Goal: Complete application form

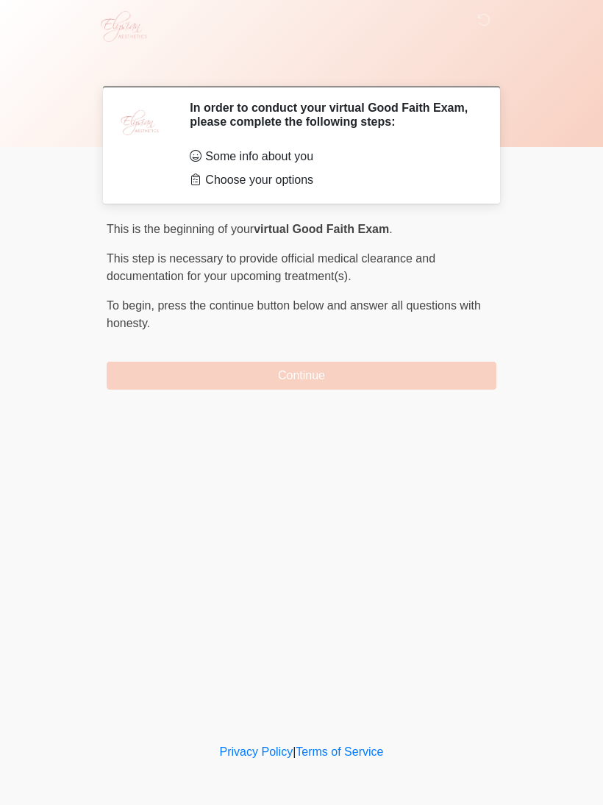
click at [456, 380] on button "Continue" at bounding box center [301, 376] width 389 height 28
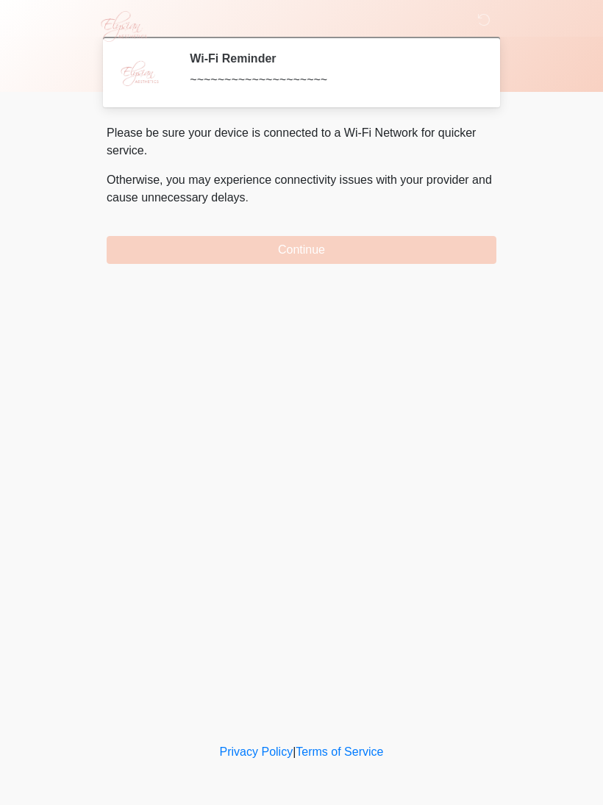
click at [452, 251] on button "Continue" at bounding box center [301, 250] width 389 height 28
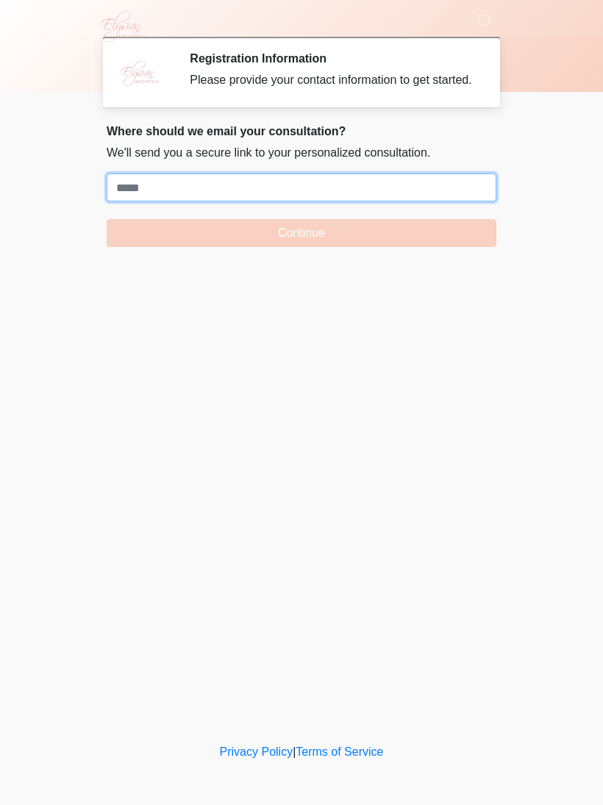
click at [427, 201] on input "Where should we email your treatment plan?" at bounding box center [301, 187] width 389 height 28
paste input "**********"
type input "**********"
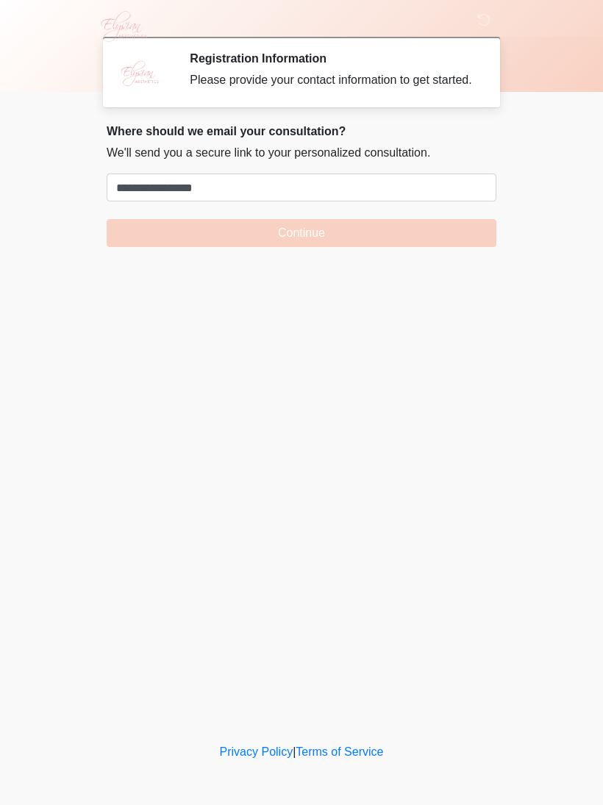
click at [301, 247] on button "Continue" at bounding box center [301, 233] width 389 height 28
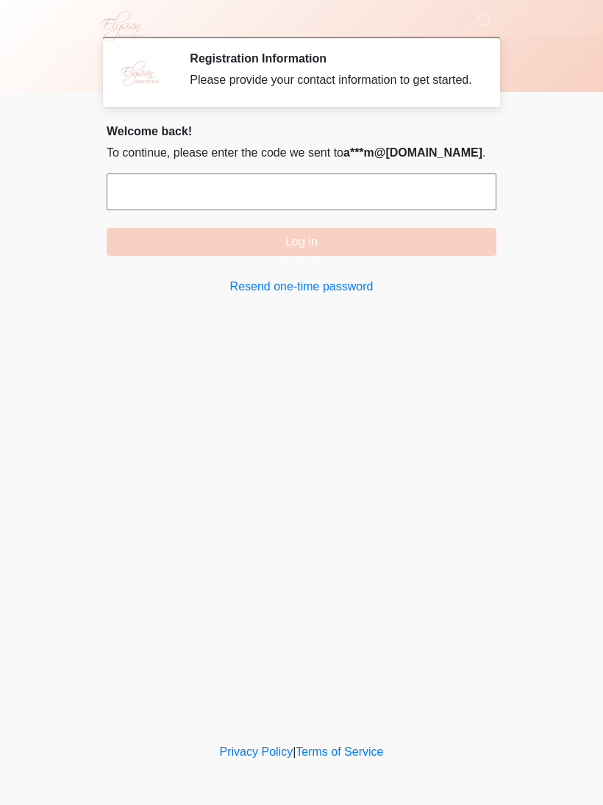
click at [133, 210] on input "text" at bounding box center [301, 191] width 389 height 37
type input "******"
click at [398, 256] on button "Log in" at bounding box center [301, 242] width 389 height 28
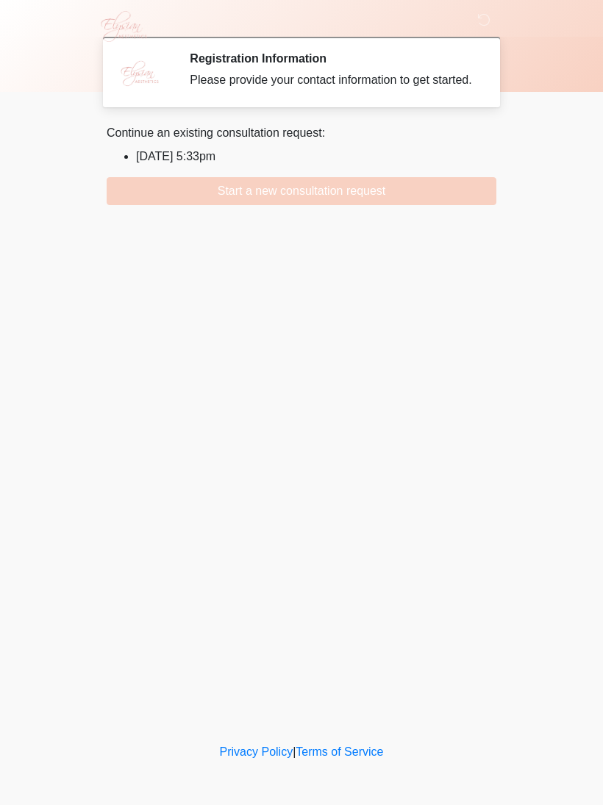
click at [454, 202] on button "Start a new consultation request" at bounding box center [301, 191] width 389 height 28
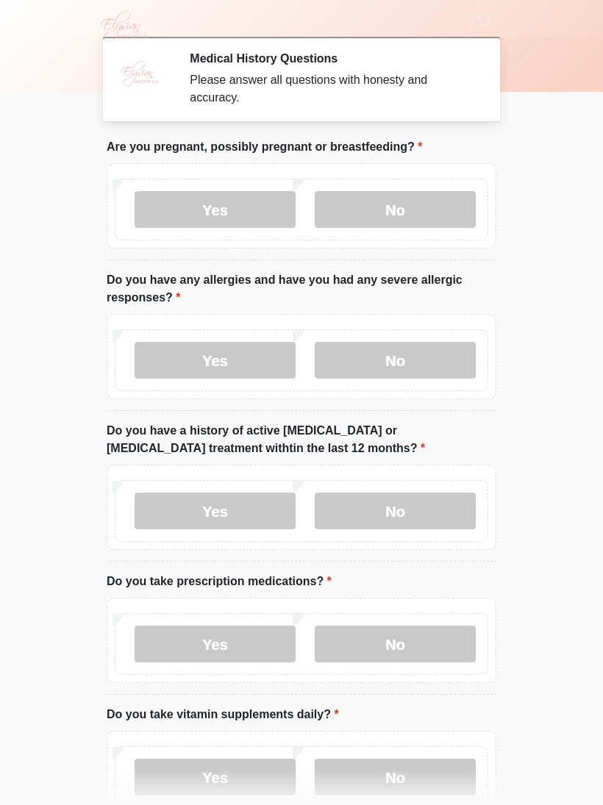
click at [409, 207] on label "No" at bounding box center [395, 209] width 161 height 37
click at [410, 355] on label "No" at bounding box center [395, 360] width 161 height 37
click at [408, 512] on label "No" at bounding box center [395, 510] width 161 height 37
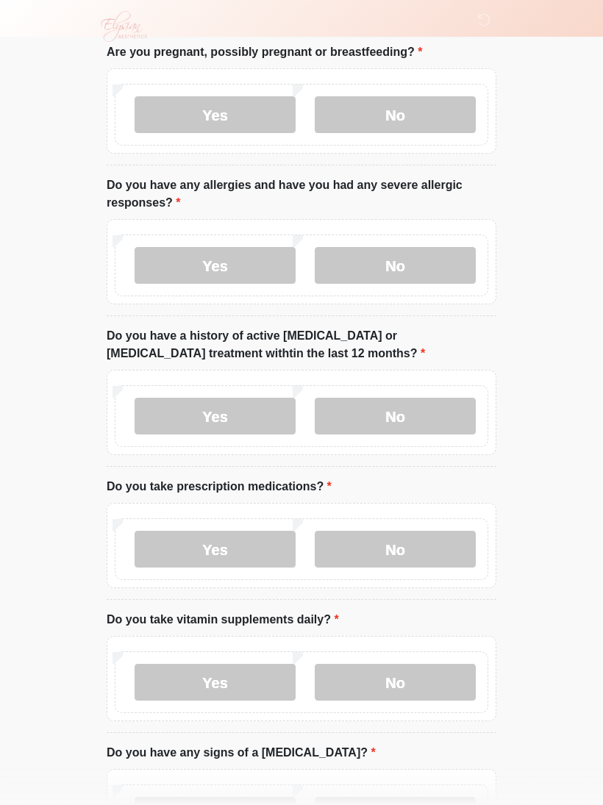
scroll to position [96, 0]
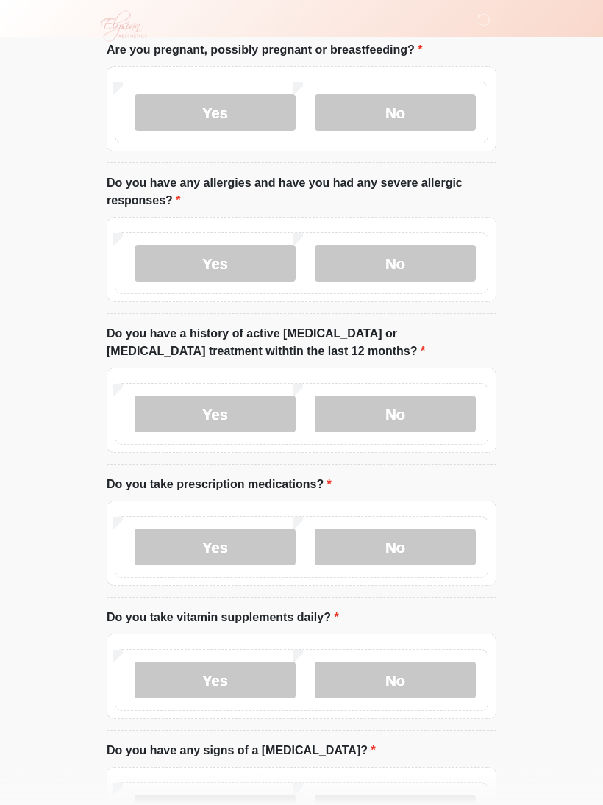
click at [414, 539] on label "No" at bounding box center [395, 547] width 161 height 37
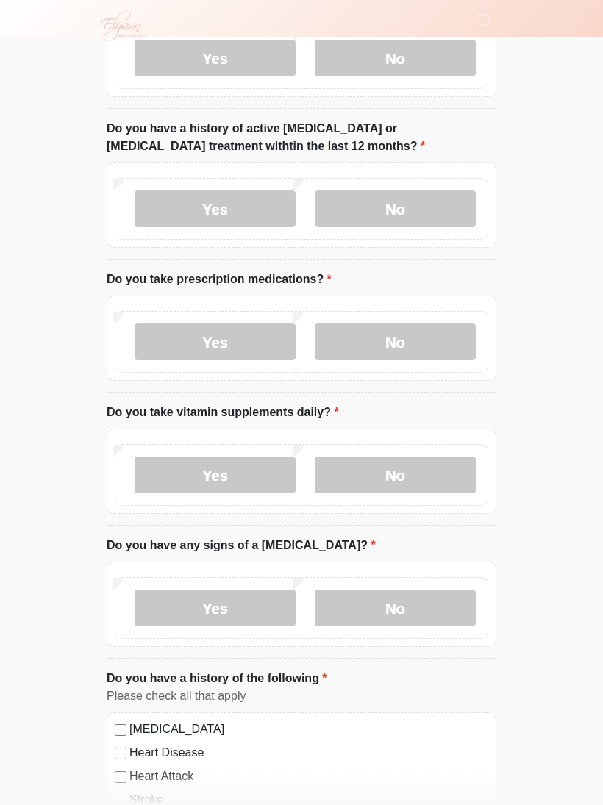
scroll to position [302, 0]
click at [232, 471] on label "Yes" at bounding box center [214, 474] width 161 height 37
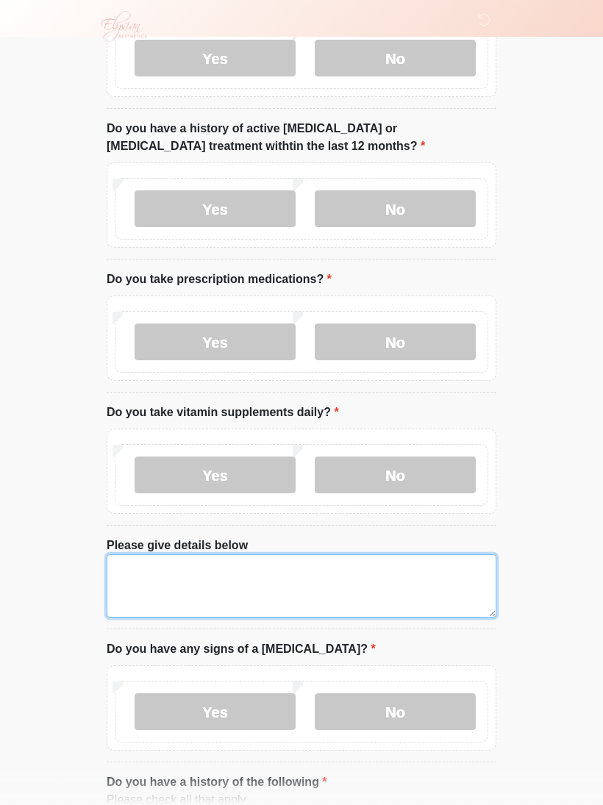
click at [220, 539] on textarea "Please give details below" at bounding box center [301, 585] width 389 height 63
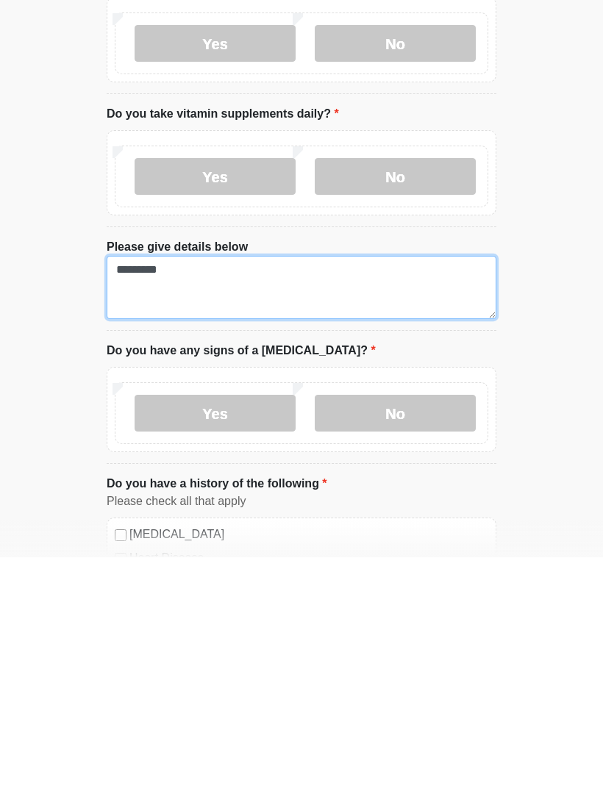
scroll to position [365, 0]
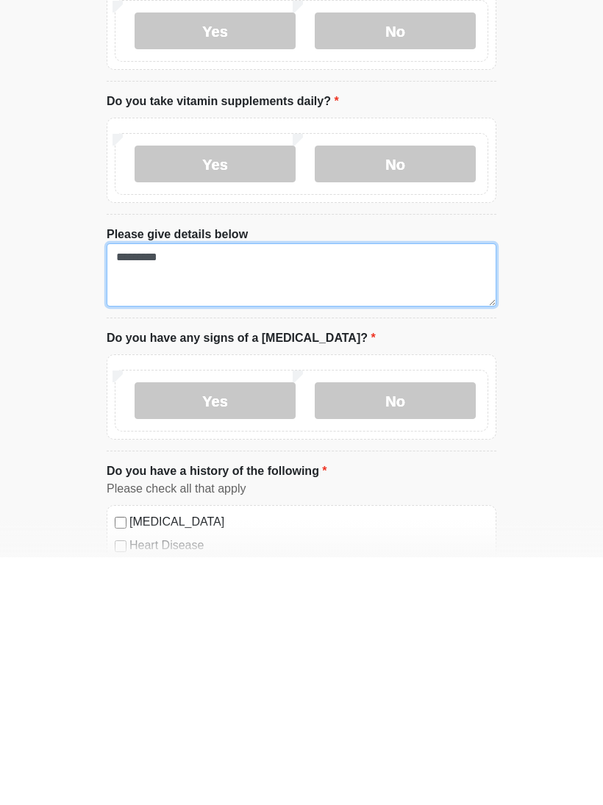
type textarea "*********"
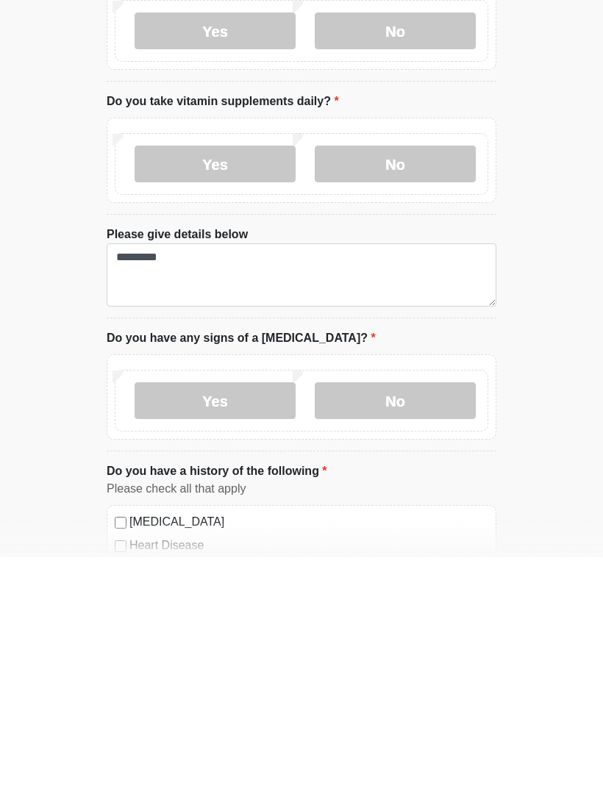
click at [408, 539] on label "No" at bounding box center [395, 648] width 161 height 37
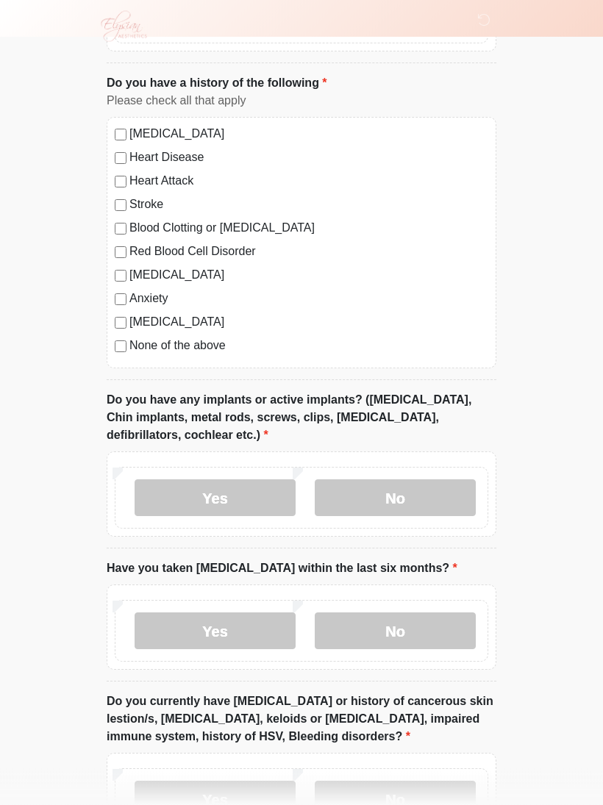
scroll to position [1002, 0]
click at [427, 500] on label "No" at bounding box center [395, 496] width 161 height 37
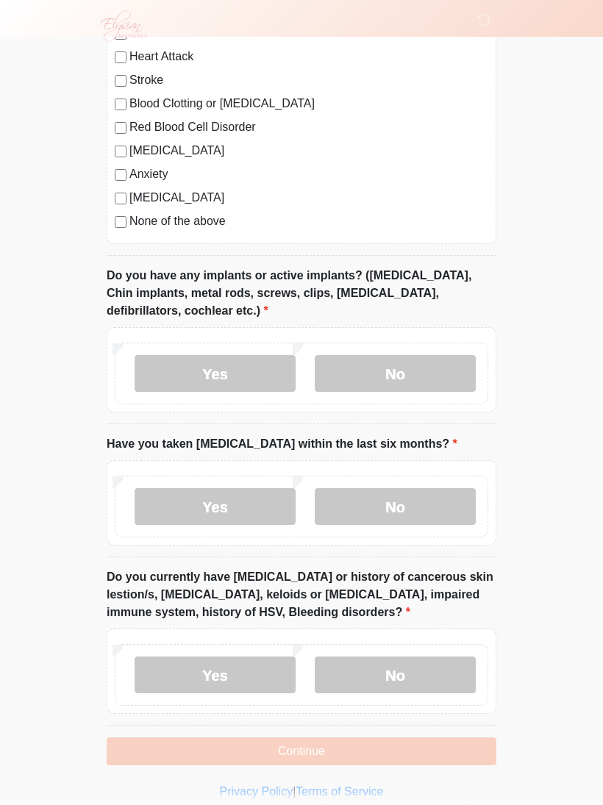
scroll to position [1135, 0]
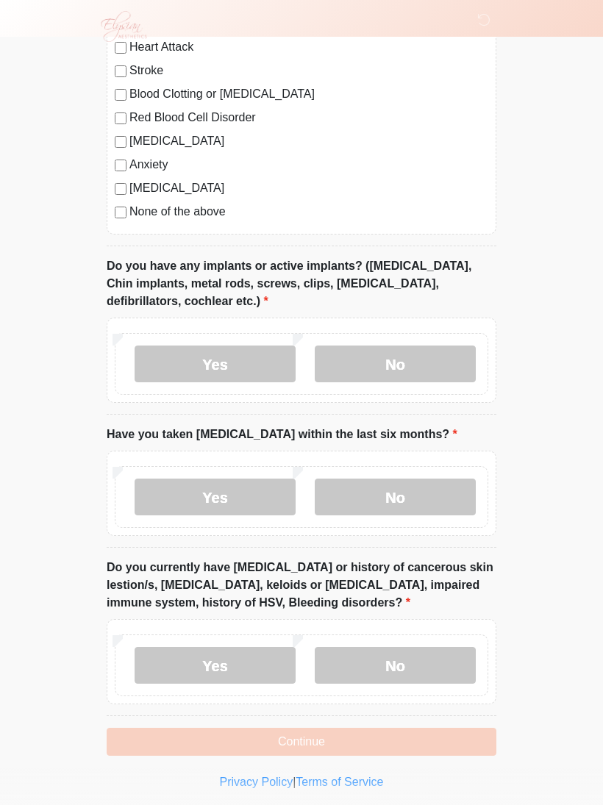
click at [416, 493] on label "No" at bounding box center [395, 496] width 161 height 37
click at [411, 539] on label "No" at bounding box center [395, 665] width 161 height 37
click at [342, 539] on button "Continue" at bounding box center [301, 741] width 389 height 28
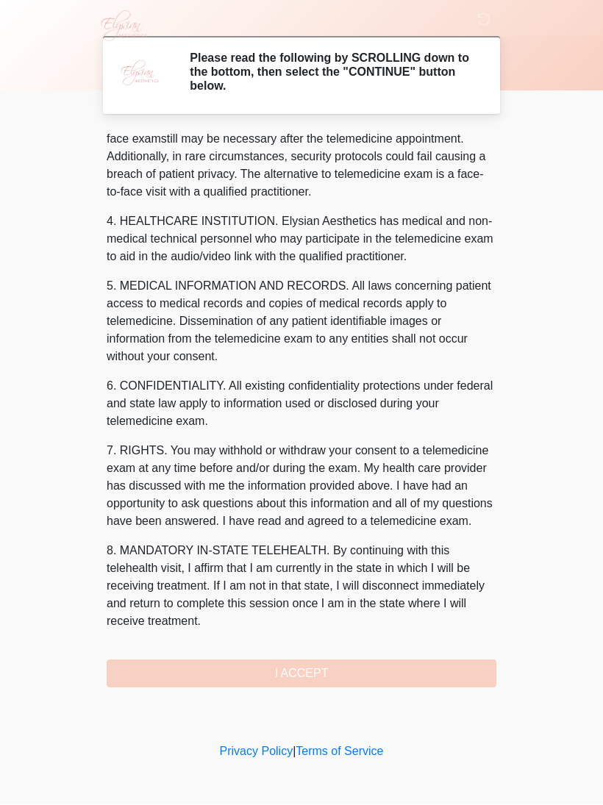
scroll to position [342, 0]
click at [322, 539] on button "I ACCEPT" at bounding box center [301, 674] width 389 height 28
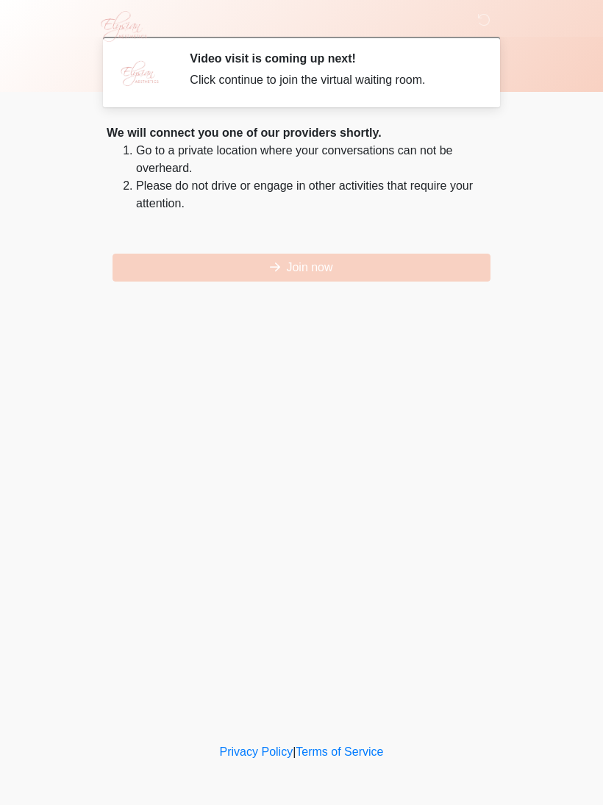
click at [265, 265] on button "Join now" at bounding box center [301, 268] width 378 height 28
